Goal: Task Accomplishment & Management: Manage account settings

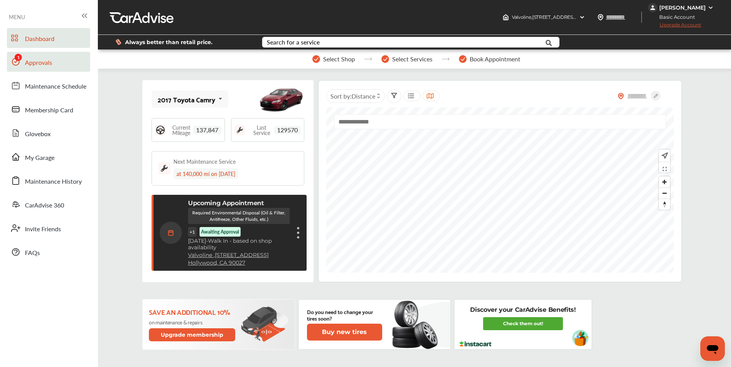
click at [32, 56] on link "Approvals" at bounding box center [48, 62] width 83 height 20
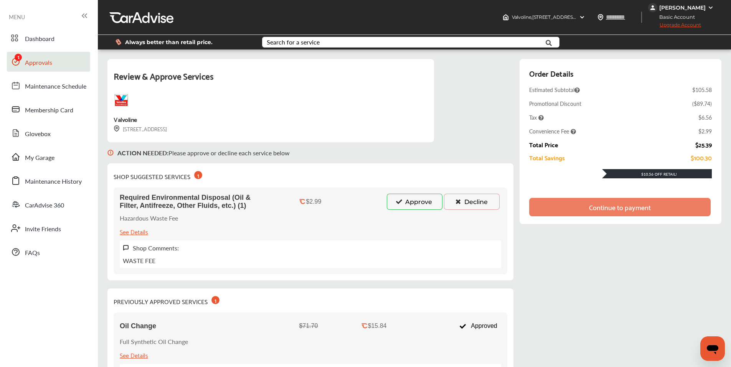
drag, startPoint x: 403, startPoint y: 201, endPoint x: 417, endPoint y: 201, distance: 13.4
click at [404, 201] on button "Approve" at bounding box center [415, 202] width 56 height 16
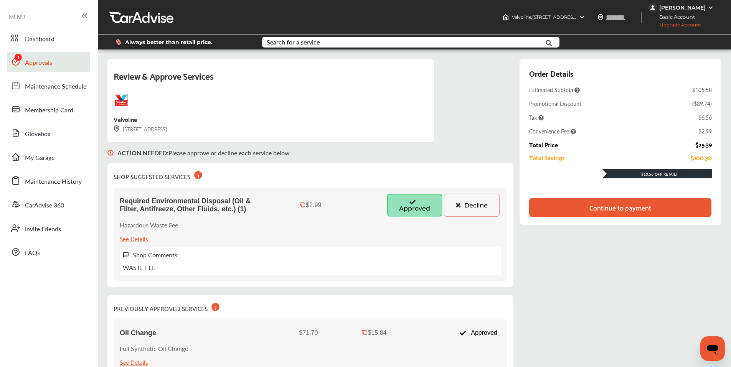
click at [604, 208] on div "Continue to payment" at bounding box center [620, 208] width 62 height 8
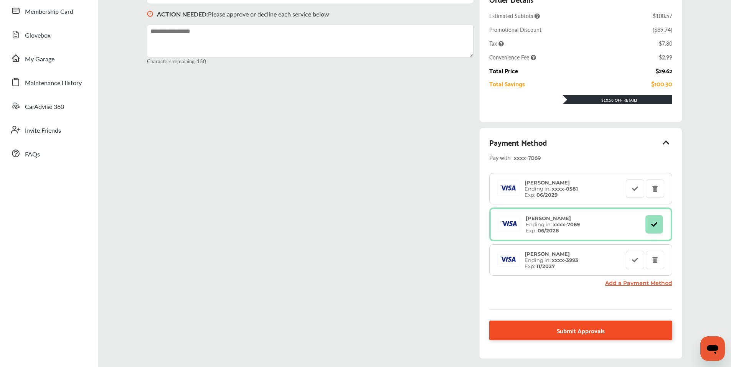
scroll to position [152, 0]
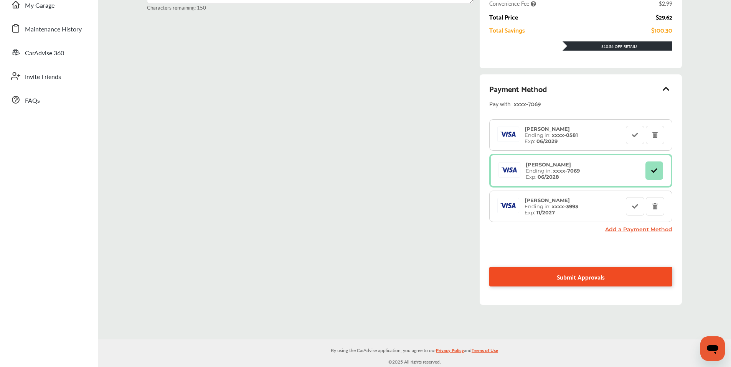
click at [582, 280] on span "Submit Approvals" at bounding box center [581, 277] width 48 height 10
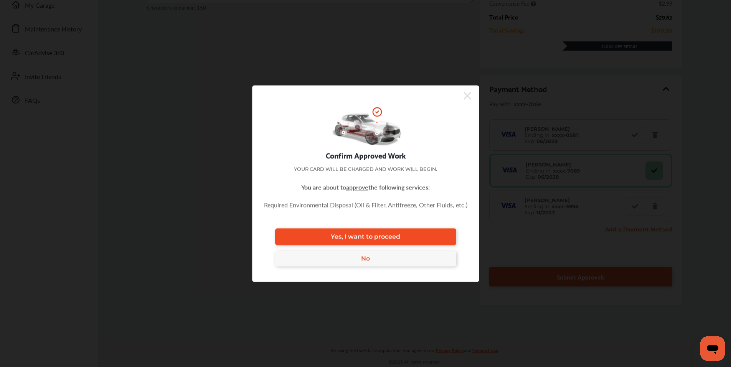
click at [390, 233] on span "Yes, I want to proceed" at bounding box center [365, 236] width 69 height 7
